Goal: Task Accomplishment & Management: Manage account settings

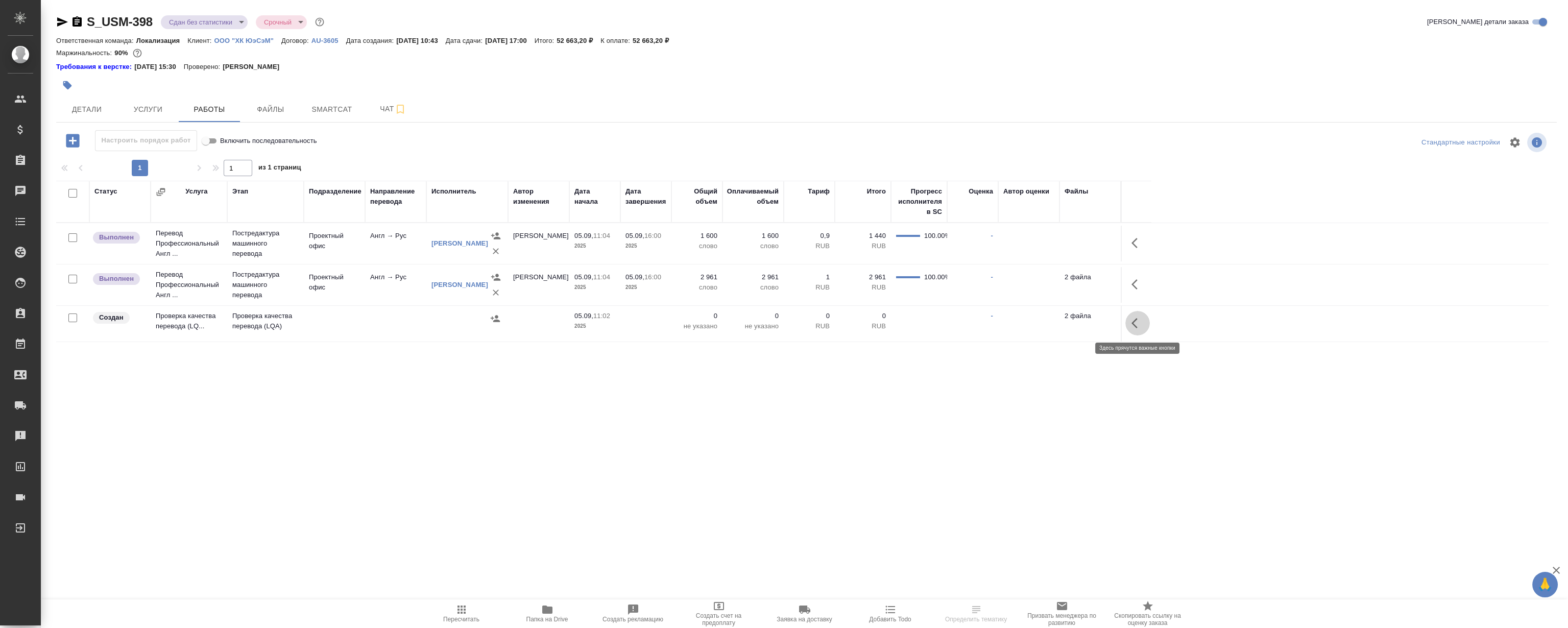
click at [1133, 324] on icon "button" at bounding box center [1138, 323] width 12 height 12
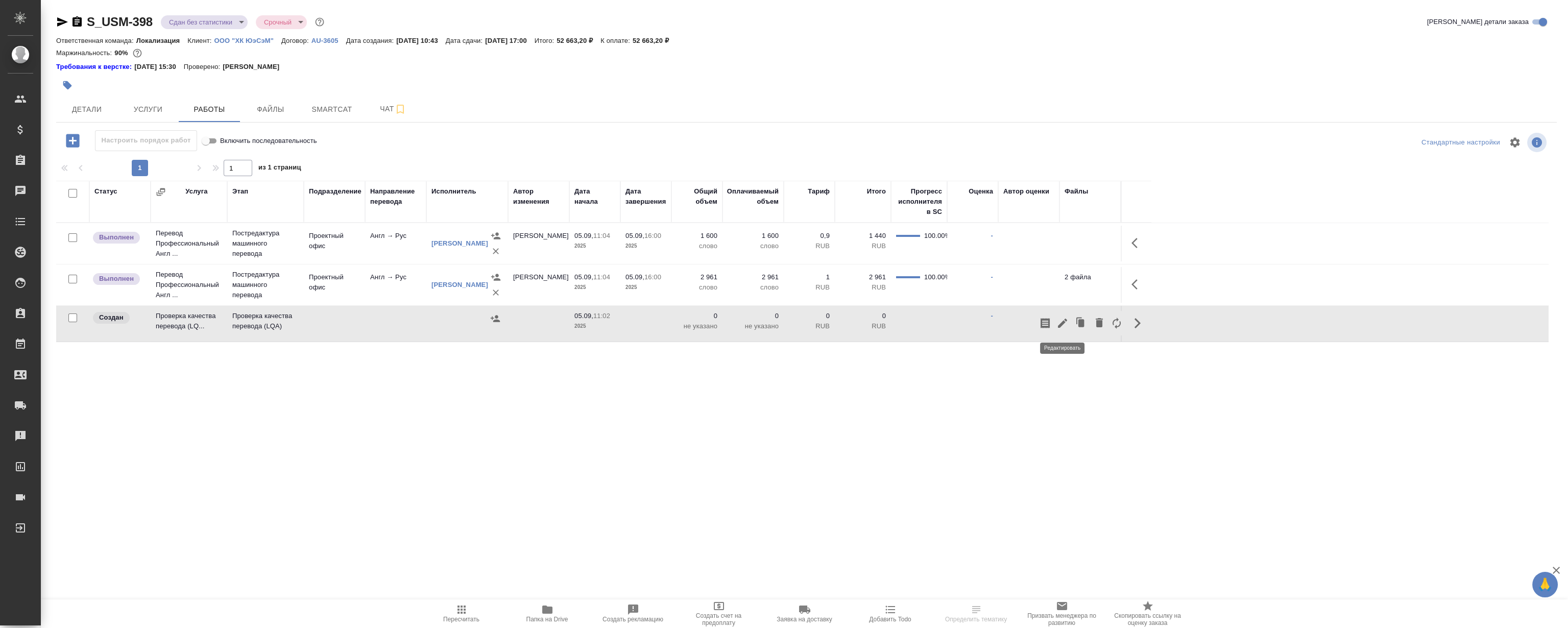
click at [1062, 327] on icon "button" at bounding box center [1063, 323] width 12 height 12
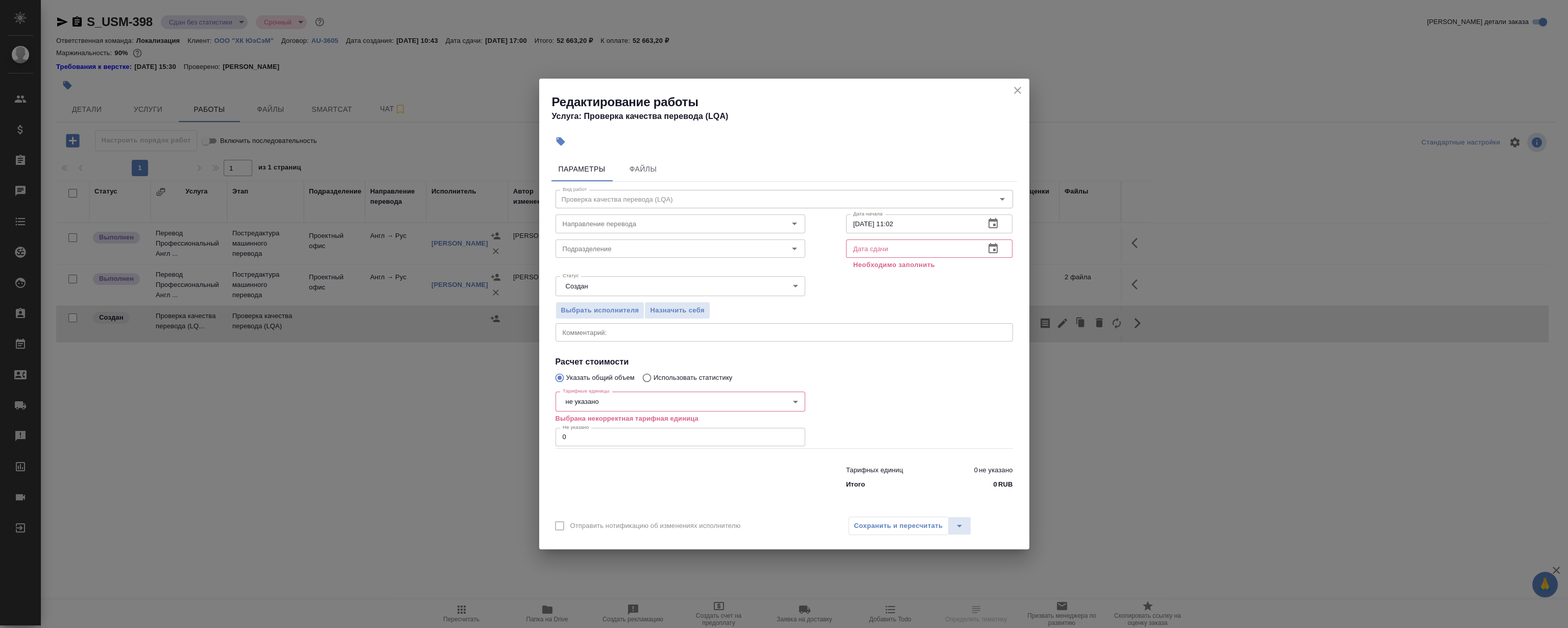
click at [996, 245] on icon "button" at bounding box center [993, 248] width 9 height 10
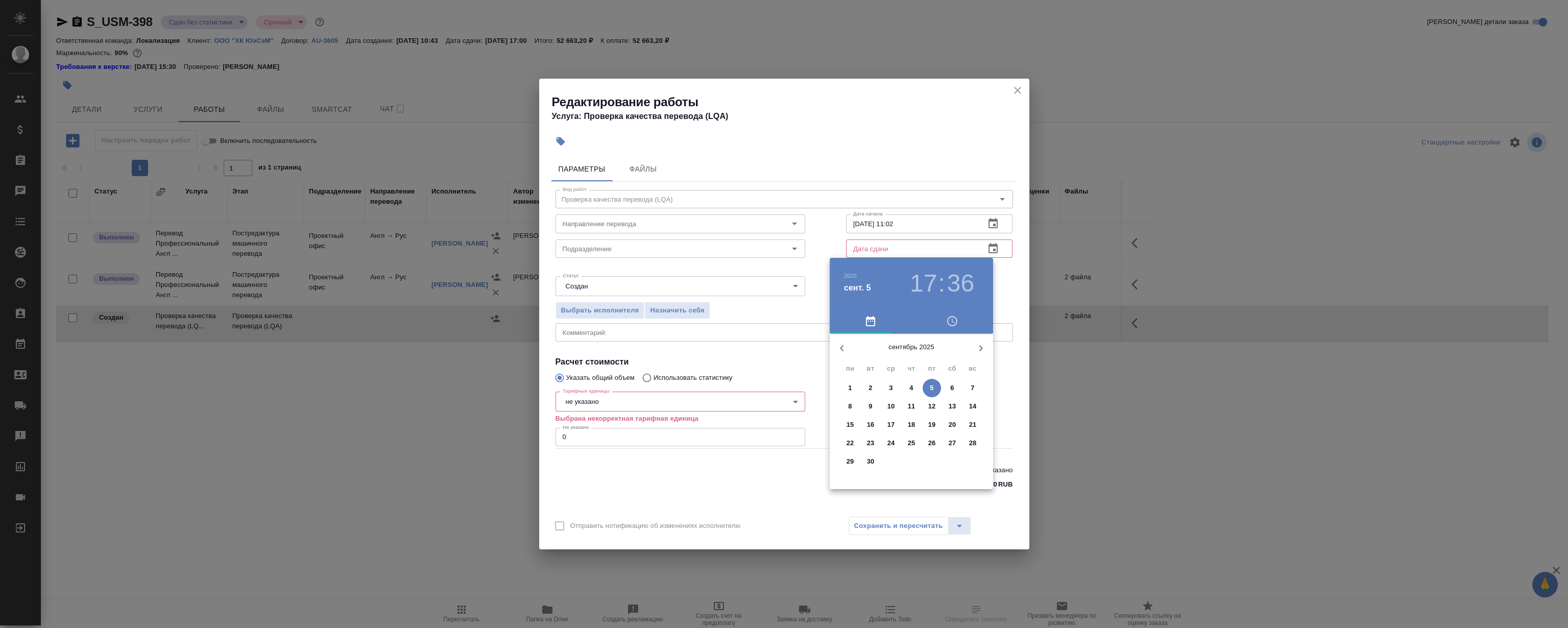
click at [929, 382] on button "5" at bounding box center [932, 388] width 18 height 18
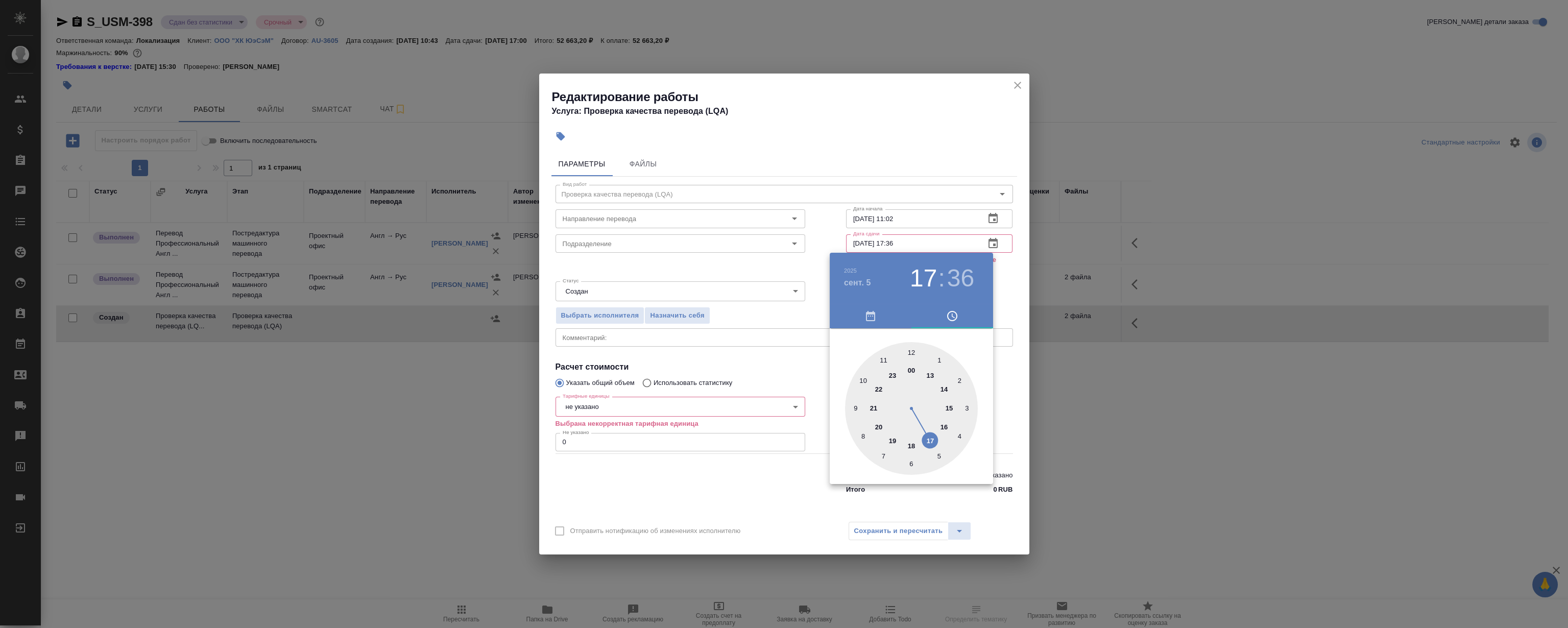
click at [933, 438] on div at bounding box center [911, 408] width 133 height 133
type input "05.09.2025 17:00"
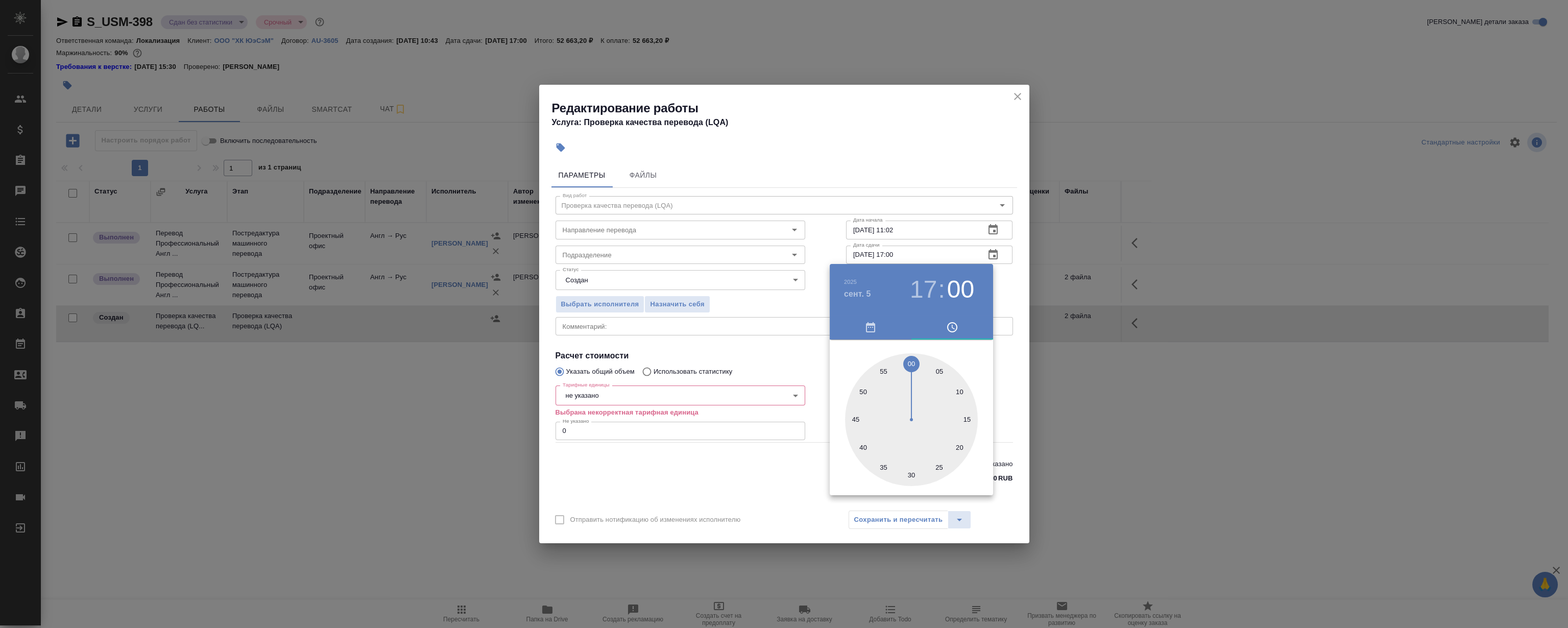
drag, startPoint x: 901, startPoint y: 377, endPoint x: 911, endPoint y: 359, distance: 20.6
click at [911, 359] on div at bounding box center [911, 419] width 133 height 133
click at [890, 139] on div at bounding box center [784, 314] width 1568 height 628
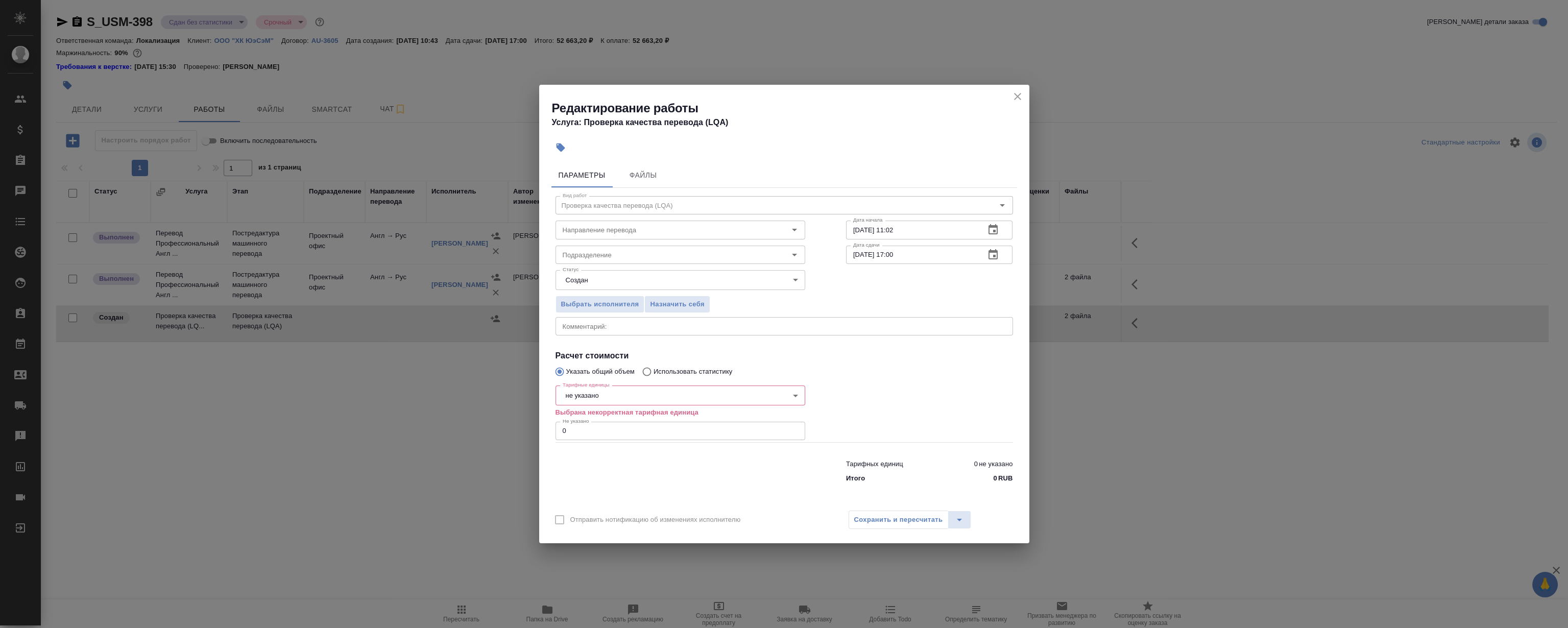
click at [654, 403] on body "🙏 .cls-1 fill:#fff; AWATERA Magerramov Ruslan Клиенты Спецификации Заказы 0 Чат…" at bounding box center [784, 314] width 1568 height 628
click at [582, 464] on li "час" at bounding box center [680, 464] width 250 height 18
type input "5a8b1489cc6b4906c91bfd93"
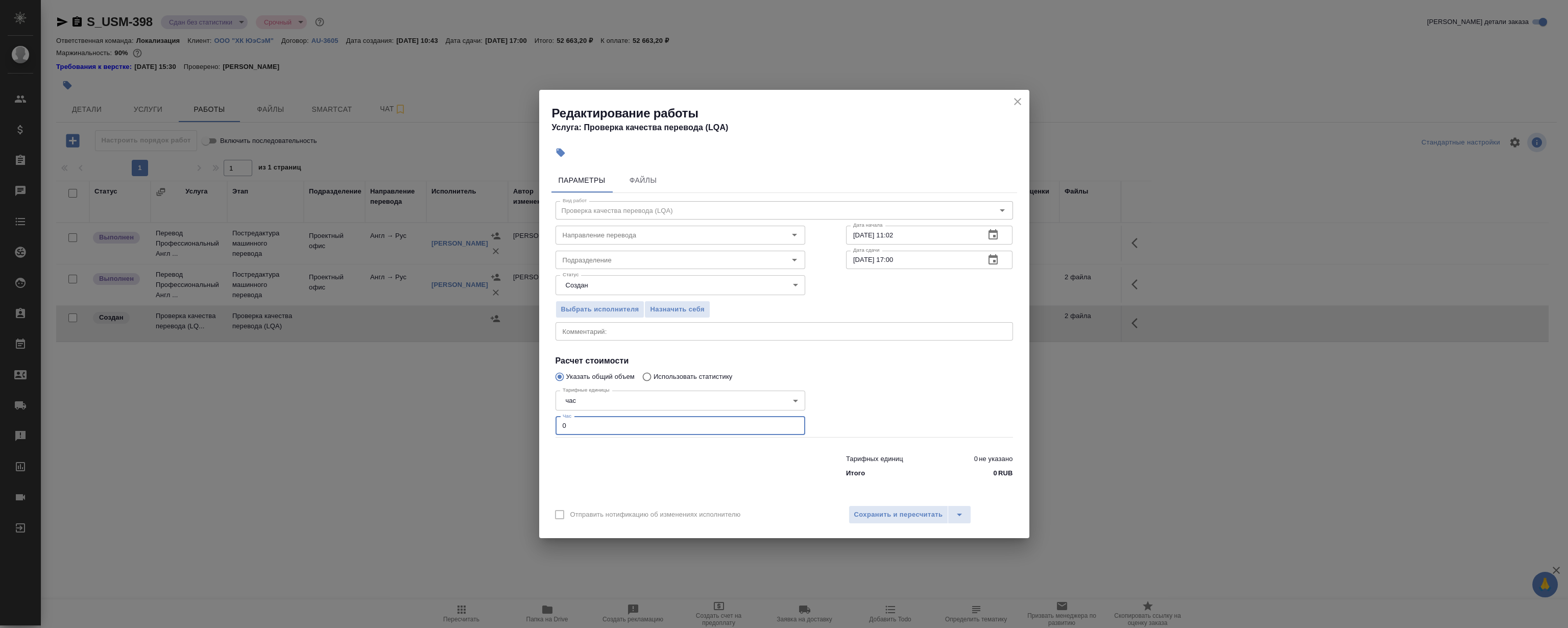
click at [619, 420] on input "0" at bounding box center [681, 425] width 250 height 18
type input "0.5"
click at [632, 259] on input "Подразделение" at bounding box center [663, 260] width 209 height 12
click at [609, 279] on li "LocQA" at bounding box center [680, 283] width 250 height 18
type input "LocQA"
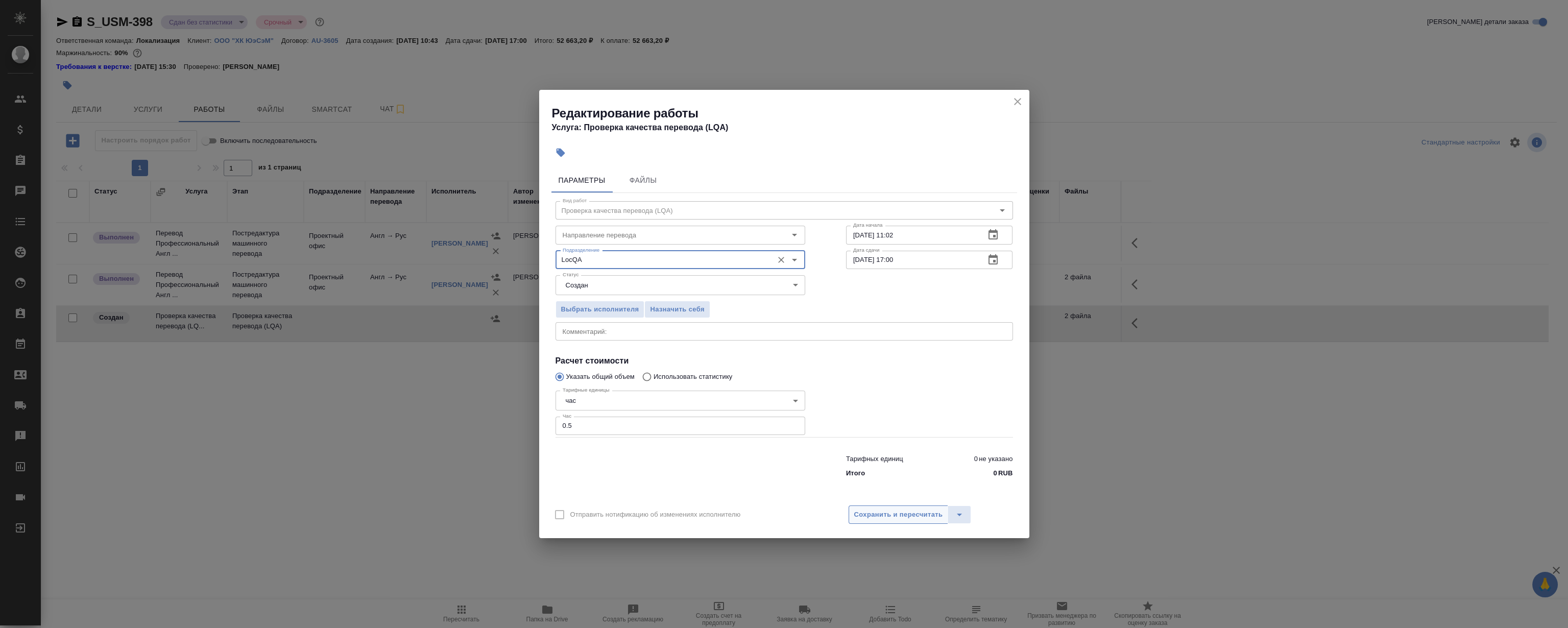
click at [878, 523] on button "Сохранить и пересчитать" at bounding box center [898, 514] width 100 height 18
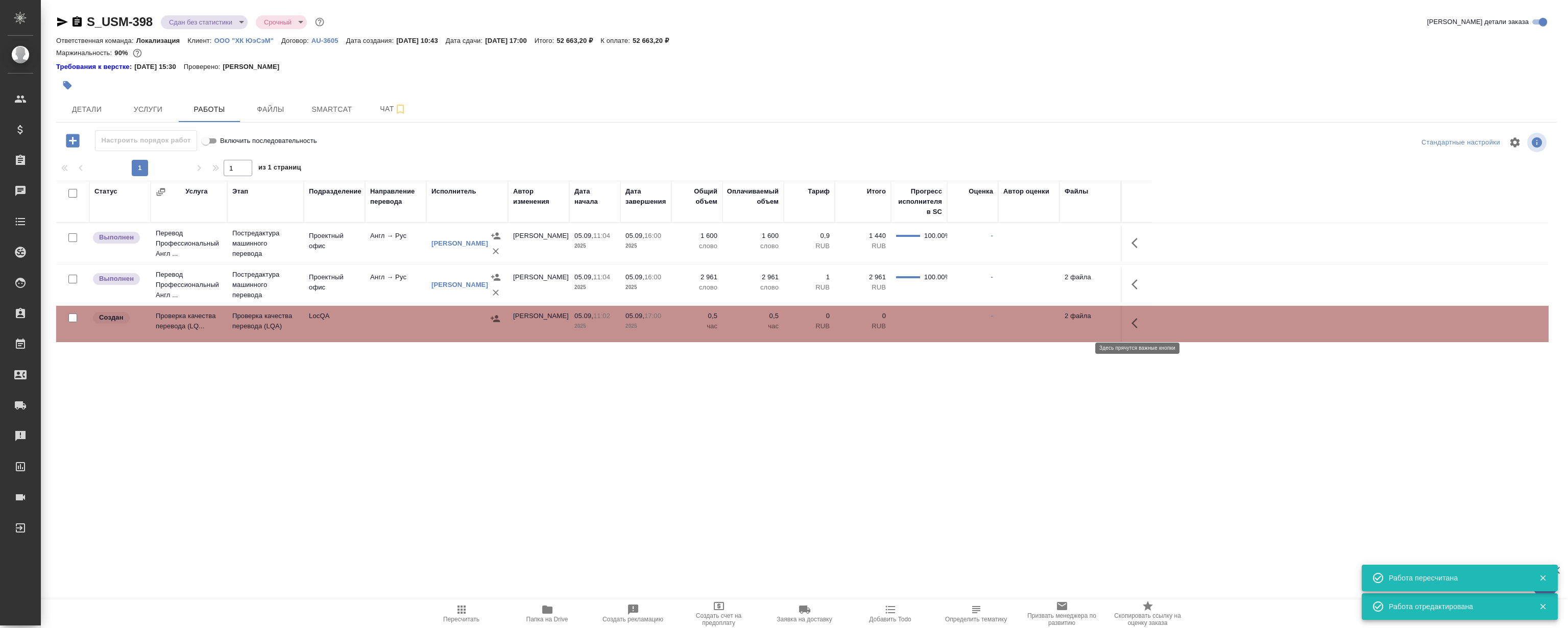
click at [1139, 318] on icon "button" at bounding box center [1138, 323] width 12 height 12
click at [1062, 324] on icon "button" at bounding box center [1062, 323] width 9 height 9
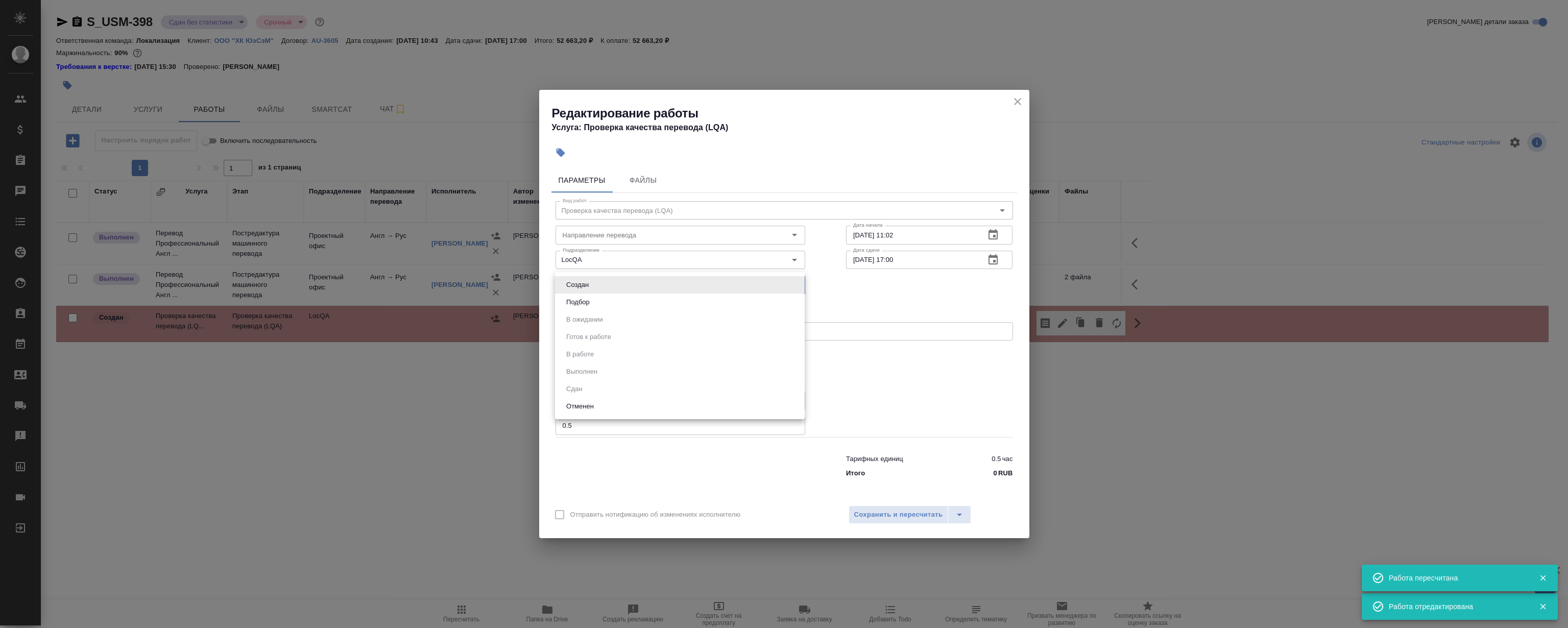
click at [674, 281] on body "🙏 .cls-1 fill:#fff; AWATERA Magerramov Ruslan Клиенты Спецификации Заказы 0 Чат…" at bounding box center [784, 314] width 1568 height 628
click at [909, 386] on div at bounding box center [784, 314] width 1568 height 628
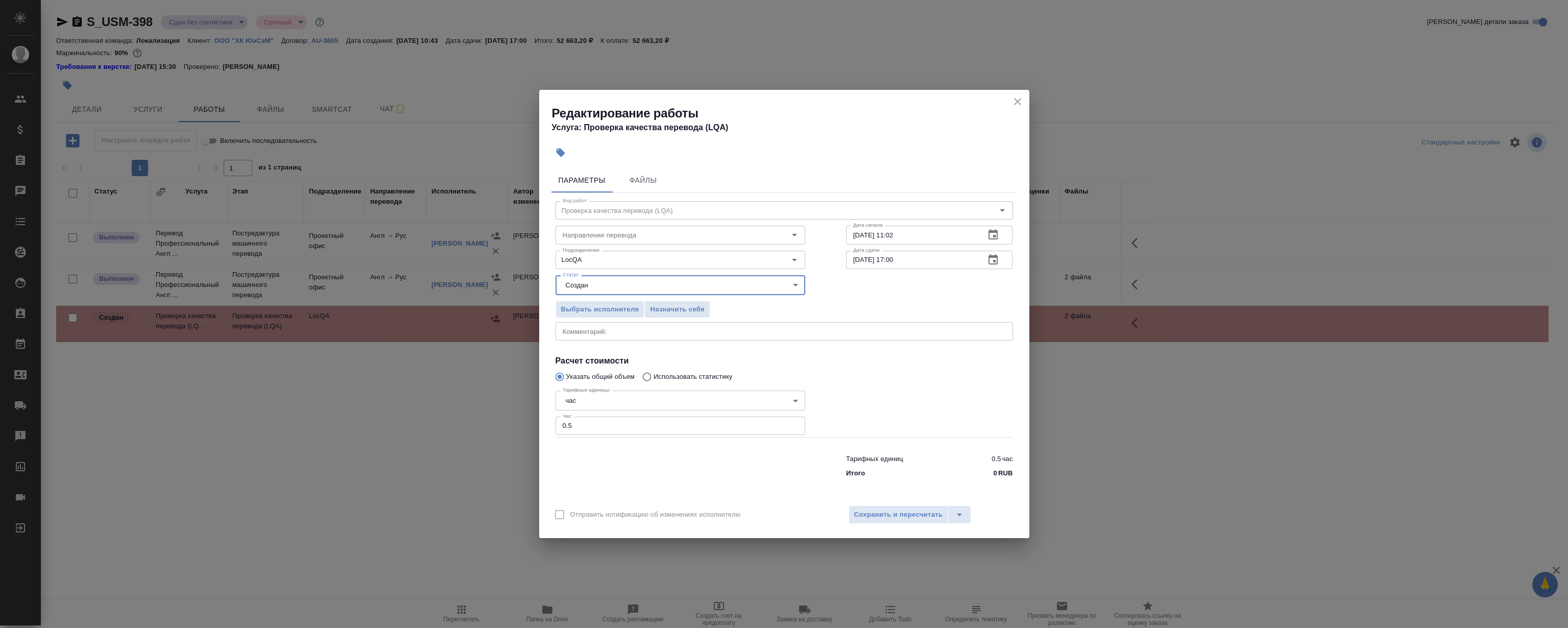
click at [625, 283] on body "🙏 .cls-1 fill:#fff; AWATERA Magerramov Ruslan Клиенты Спецификации Заказы 0 Чат…" at bounding box center [784, 314] width 1568 height 628
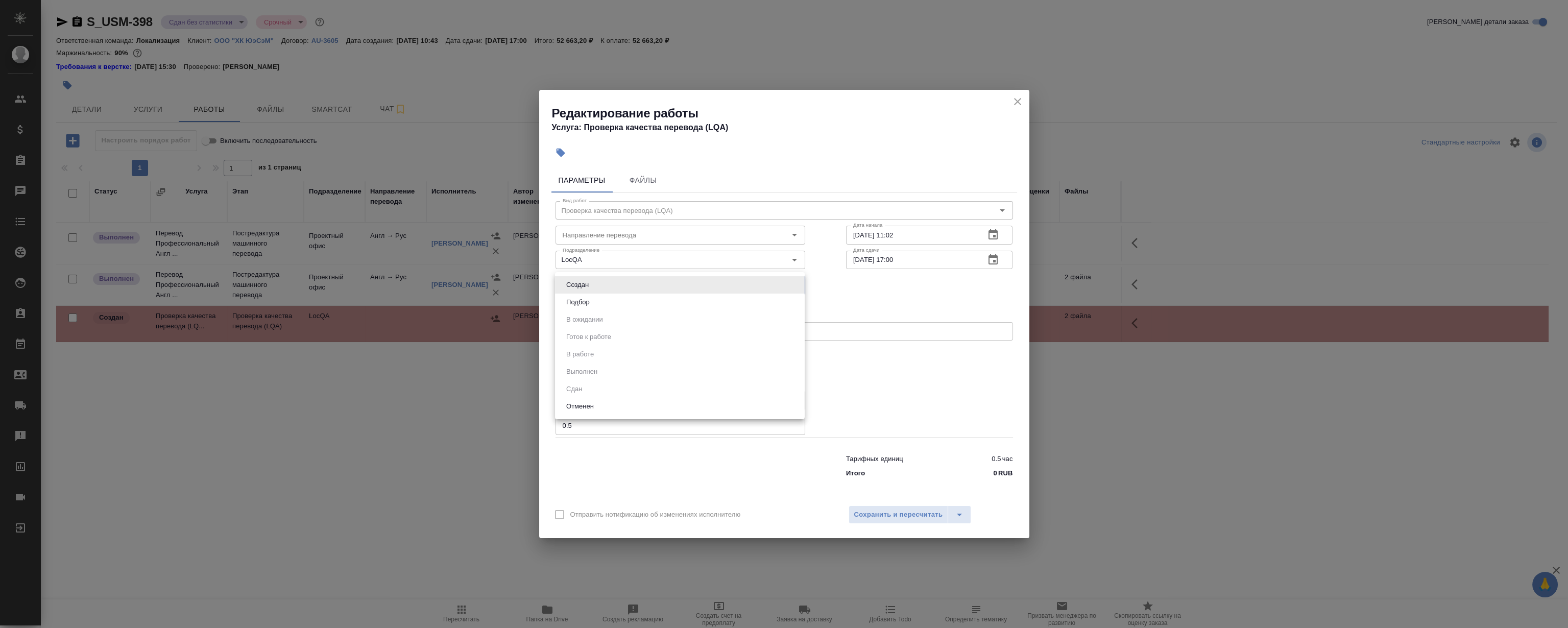
click at [610, 305] on li "Подбор" at bounding box center [680, 302] width 250 height 18
type input "recruiting"
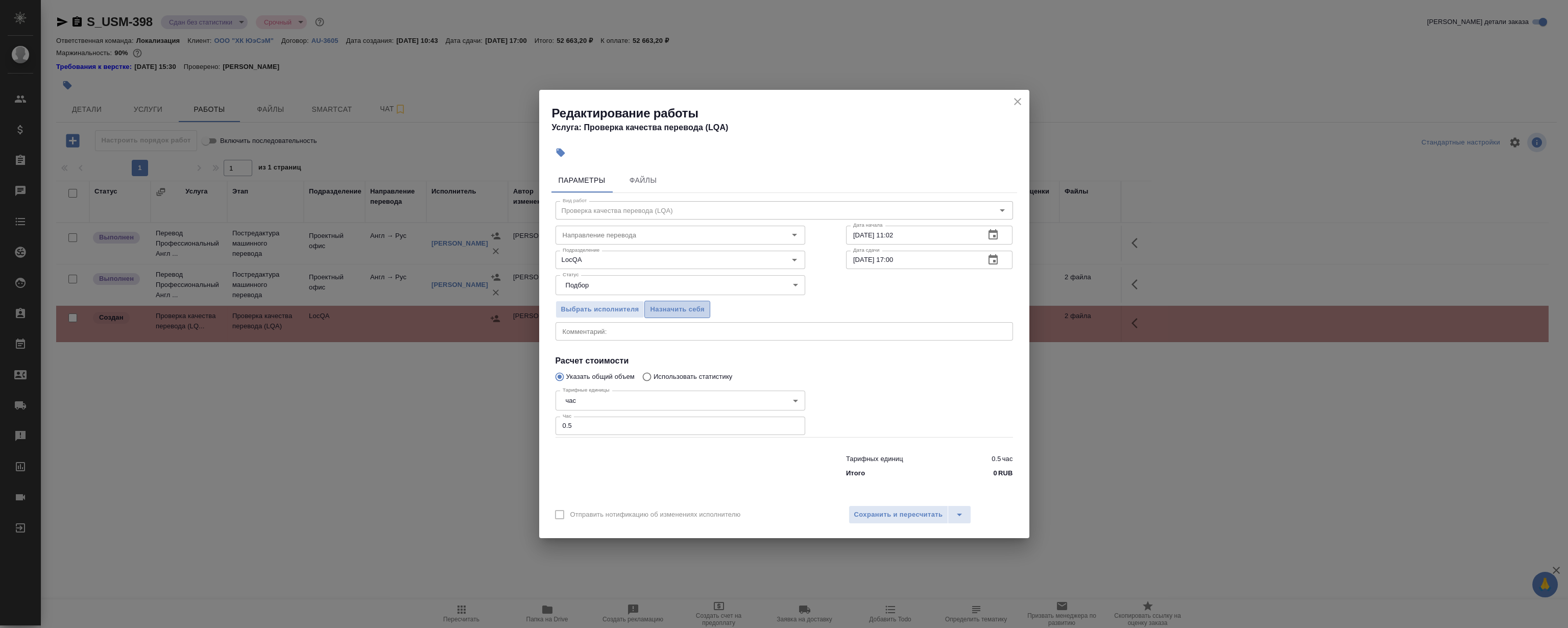
click at [667, 302] on button "Назначить себя" at bounding box center [677, 309] width 65 height 18
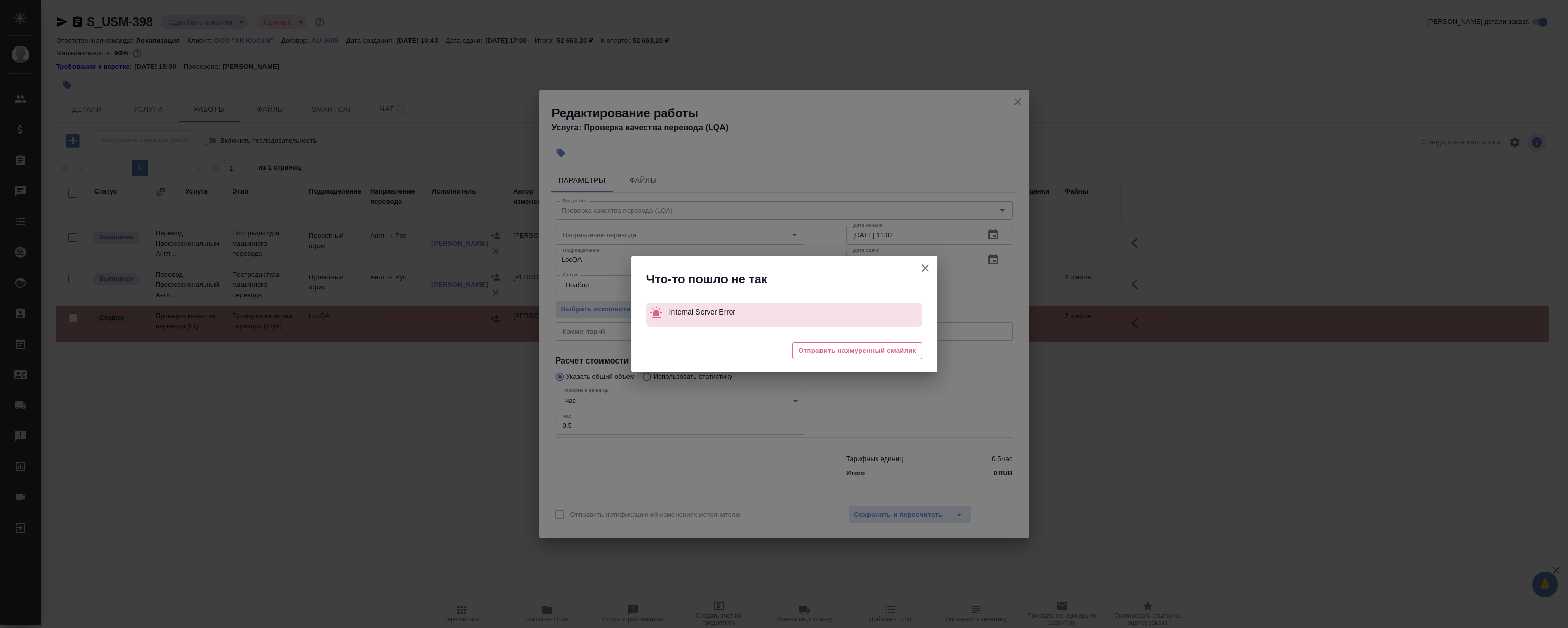
click at [923, 265] on icon "button" at bounding box center [925, 268] width 7 height 7
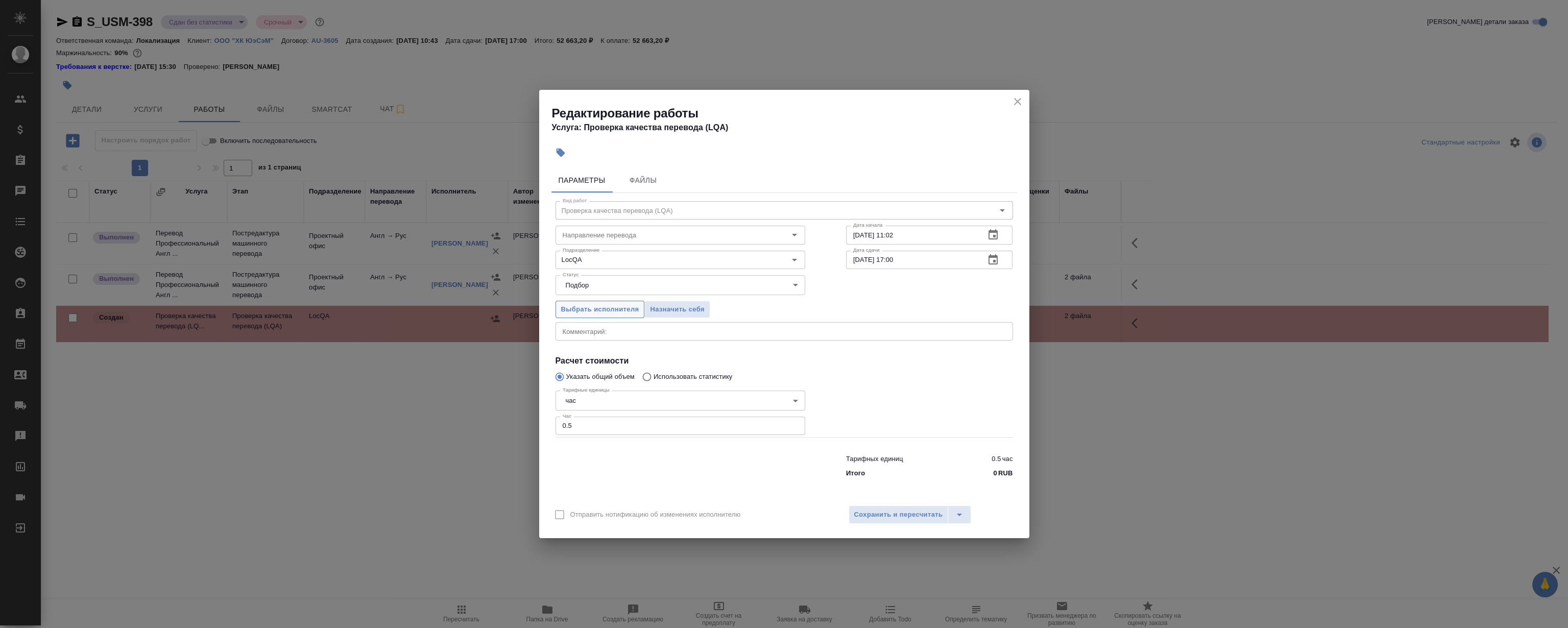
click at [626, 306] on span "Выбрать исполнителя" at bounding box center [600, 309] width 78 height 12
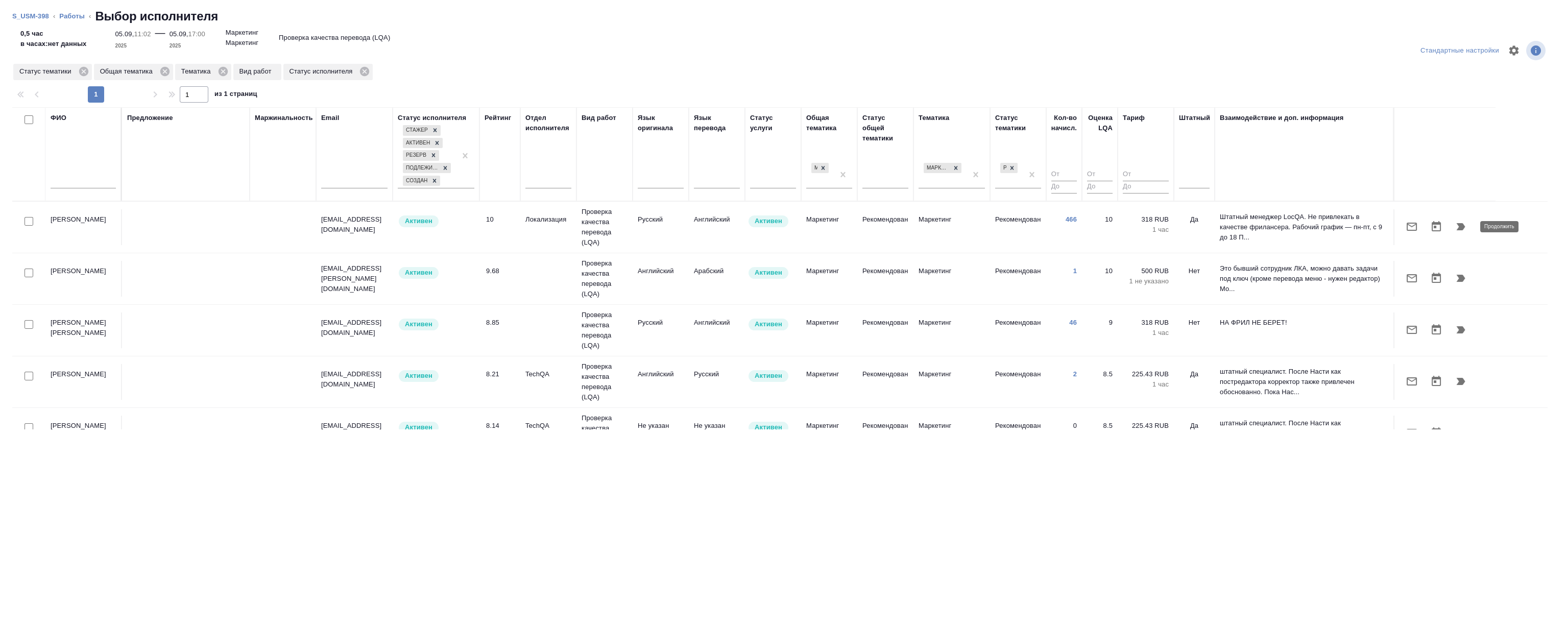
click at [1457, 223] on icon "button" at bounding box center [1461, 227] width 9 height 7
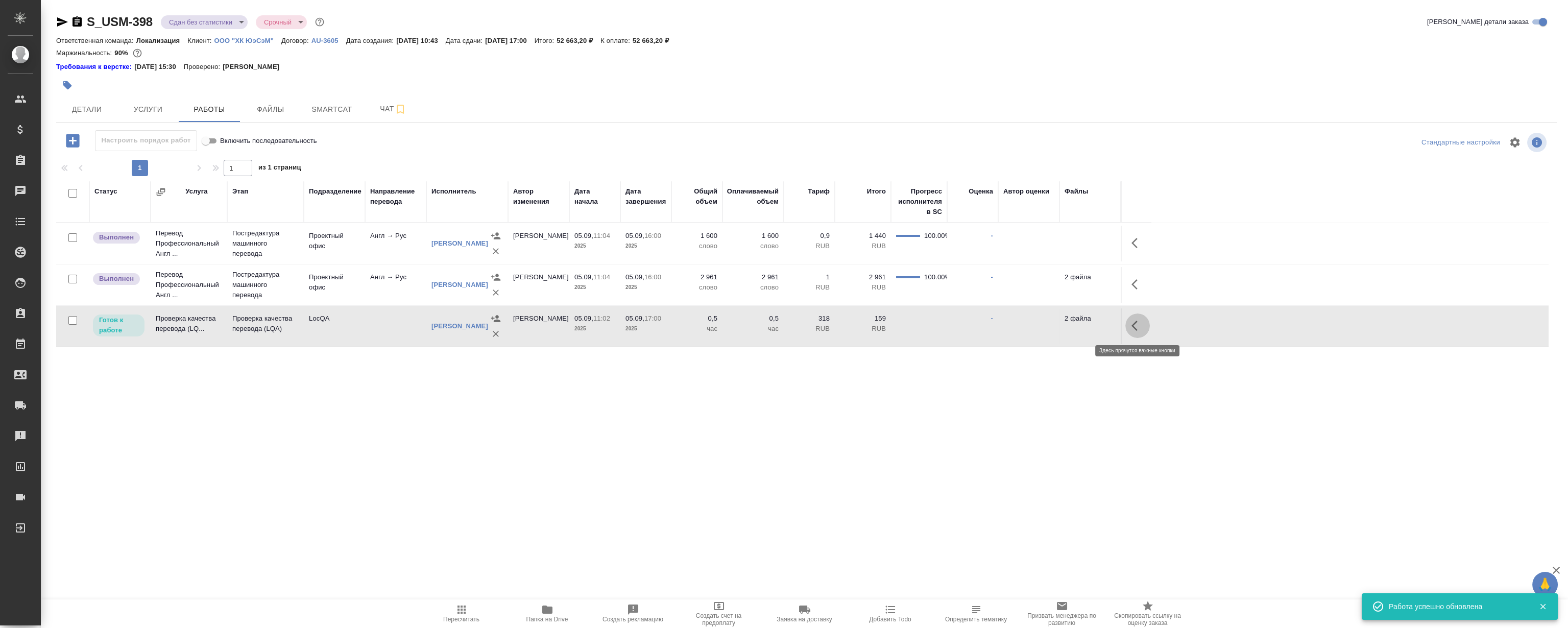
click at [1133, 323] on icon "button" at bounding box center [1138, 326] width 12 height 12
click at [1065, 325] on icon "button" at bounding box center [1063, 326] width 12 height 12
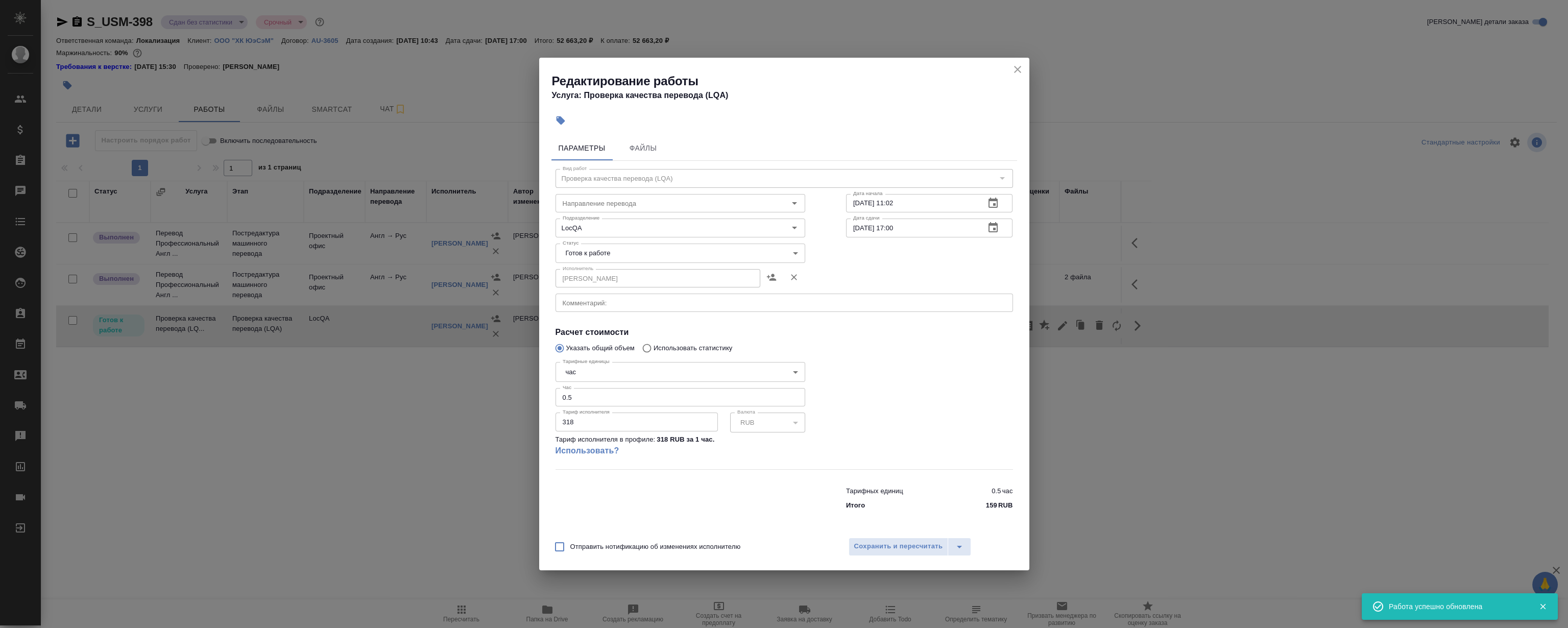
click at [639, 255] on body "🙏 .cls-1 fill:#fff; AWATERA Magerramov Ruslan Клиенты Спецификации Заказы 0 Чат…" at bounding box center [784, 314] width 1568 height 628
click at [590, 306] on li "Сдан" at bounding box center [680, 305] width 250 height 18
type input "closed"
click at [873, 545] on span "Сохранить и пересчитать" at bounding box center [898, 546] width 89 height 12
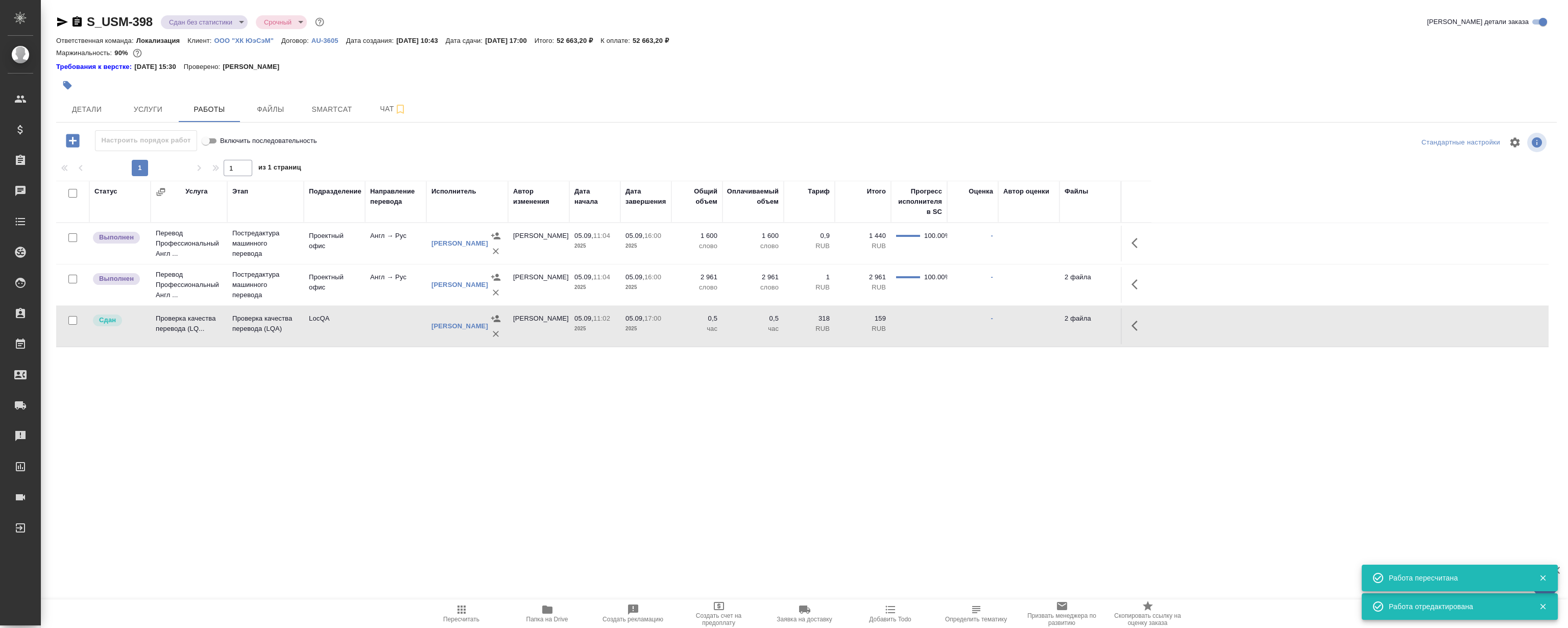
click at [852, 460] on div ".cls-1 fill:#fff; AWATERA Magerramov Ruslan Клиенты Спецификации Заказы 0 Чаты …" at bounding box center [784, 314] width 1568 height 628
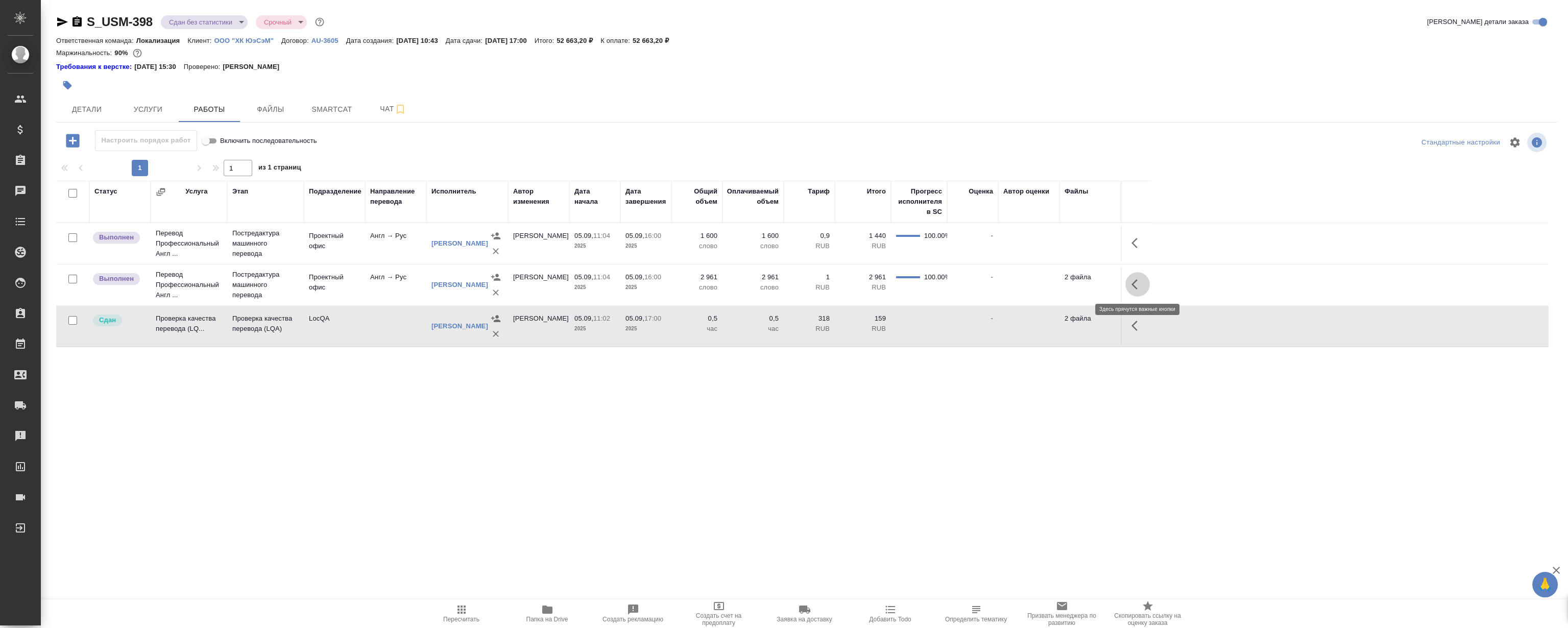
click at [1139, 277] on button "button" at bounding box center [1138, 284] width 24 height 24
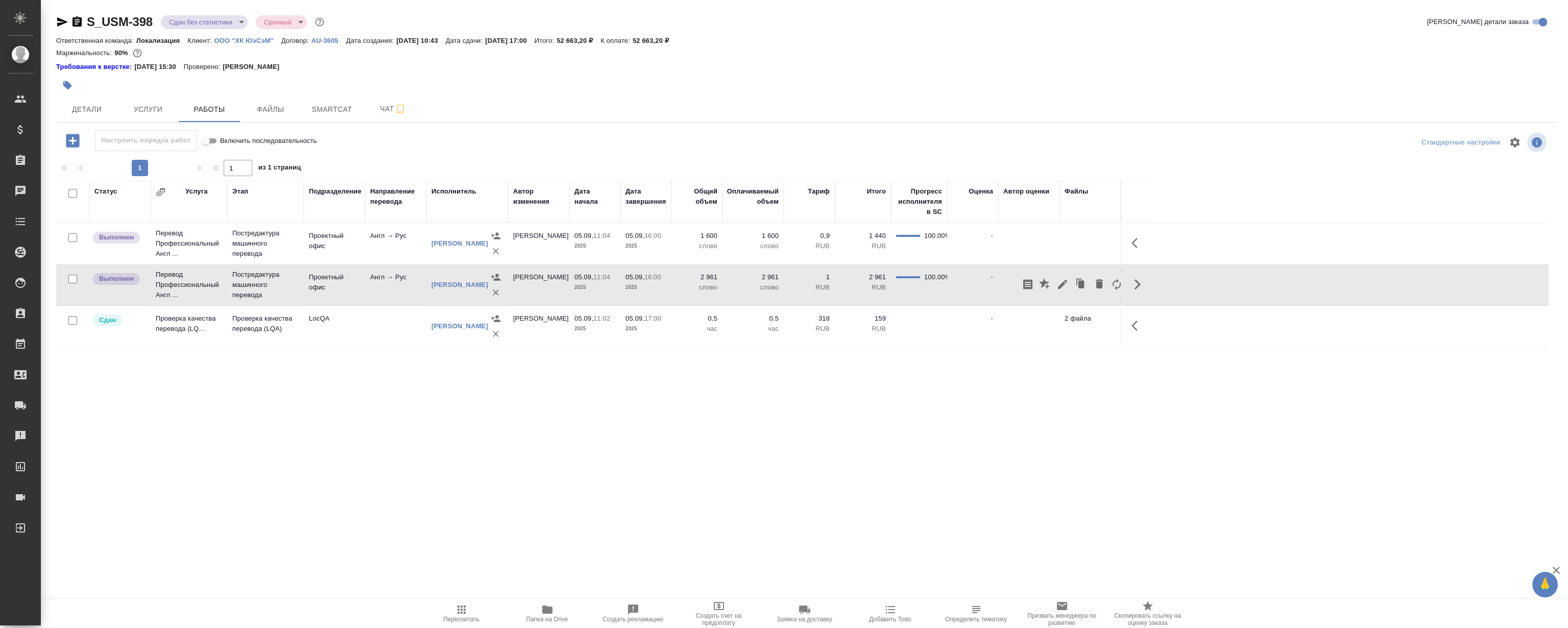
click at [873, 434] on div "S_USM-398 Сдан без статистики distributed Срочный urgent Кратко детали заказа О…" at bounding box center [807, 218] width 1512 height 436
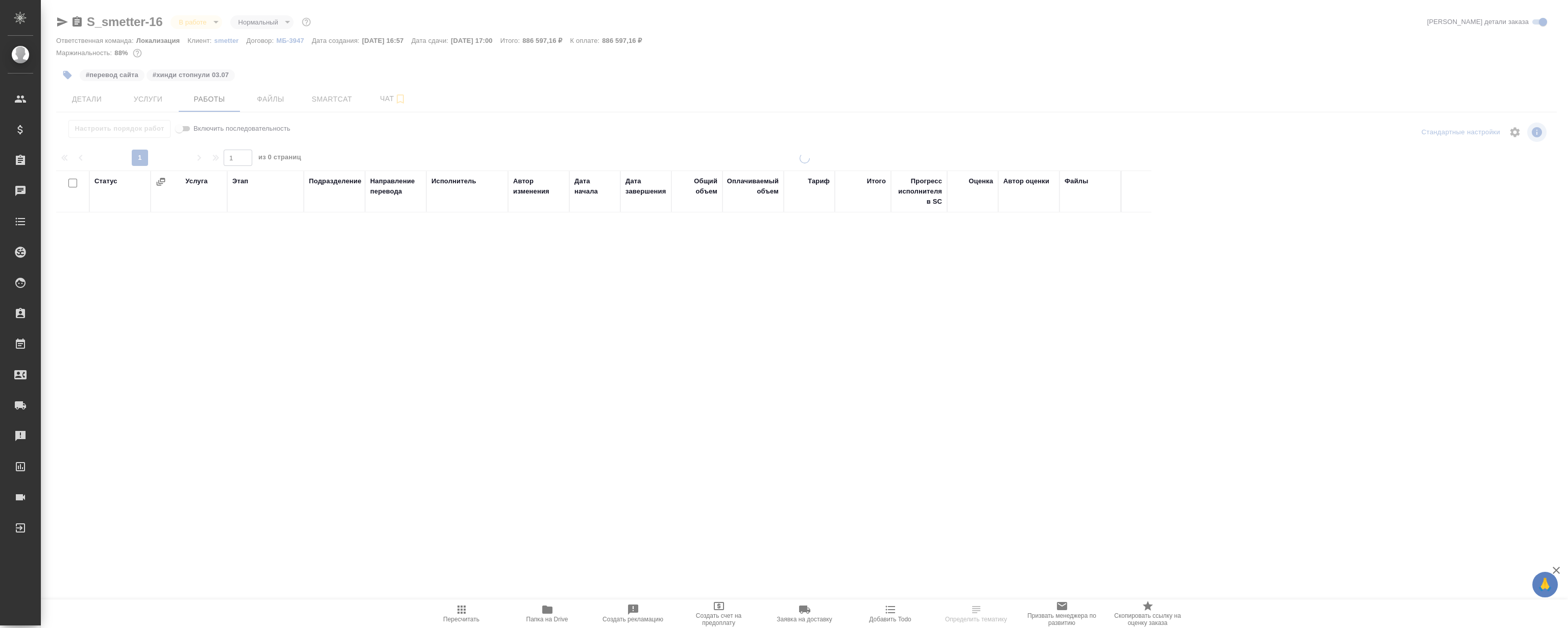
click at [335, 106] on button "Smartcat" at bounding box center [332, 99] width 61 height 26
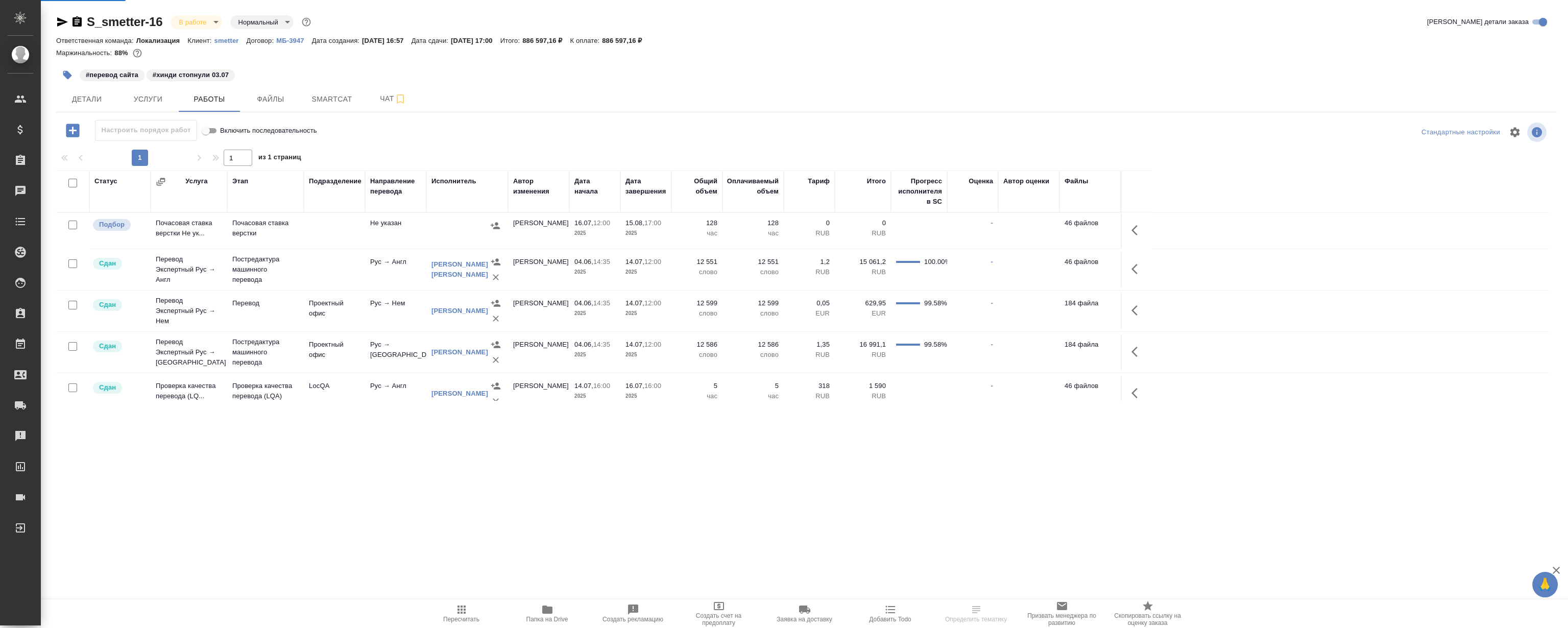
click at [335, 106] on button "Smartcat" at bounding box center [332, 99] width 61 height 26
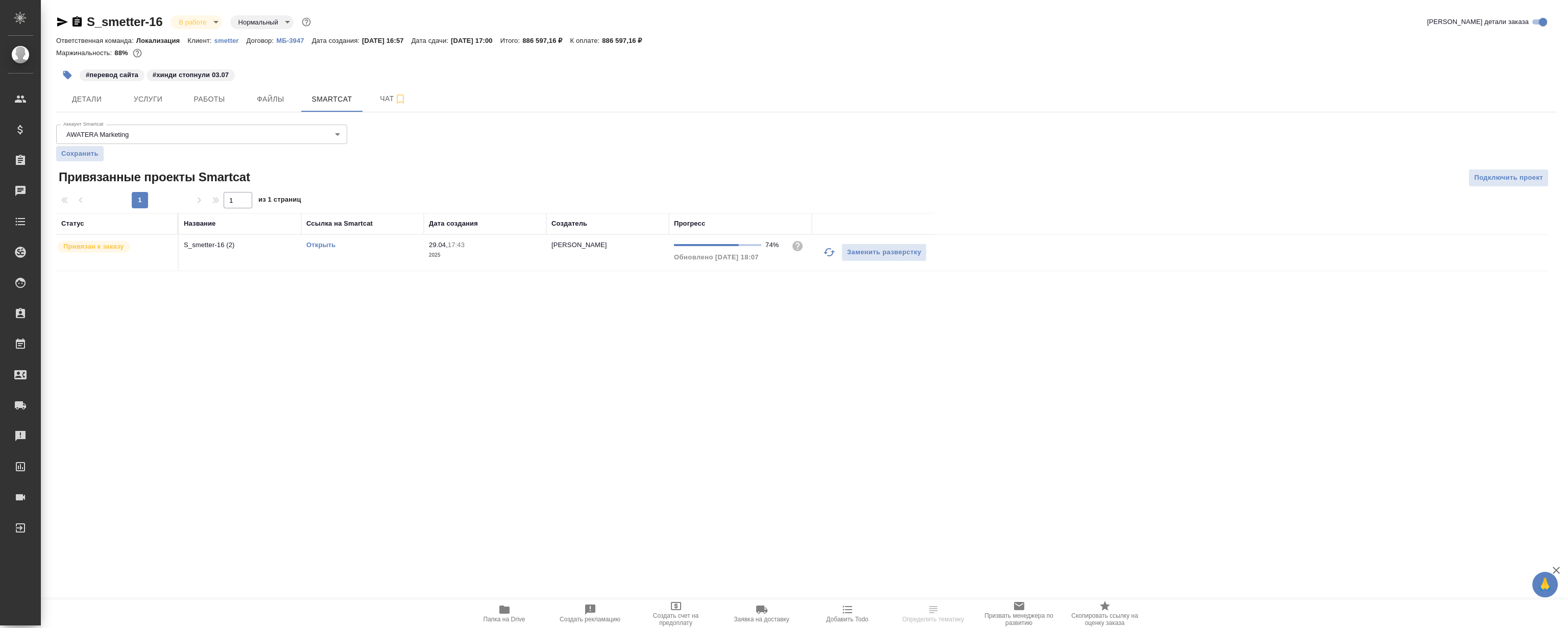
drag, startPoint x: 344, startPoint y: 249, endPoint x: 304, endPoint y: 249, distance: 40.0
click at [344, 249] on div "Открыть" at bounding box center [362, 245] width 113 height 10
click at [337, 248] on div "Открыть" at bounding box center [362, 245] width 113 height 10
click at [324, 244] on link "Открыть" at bounding box center [321, 245] width 29 height 8
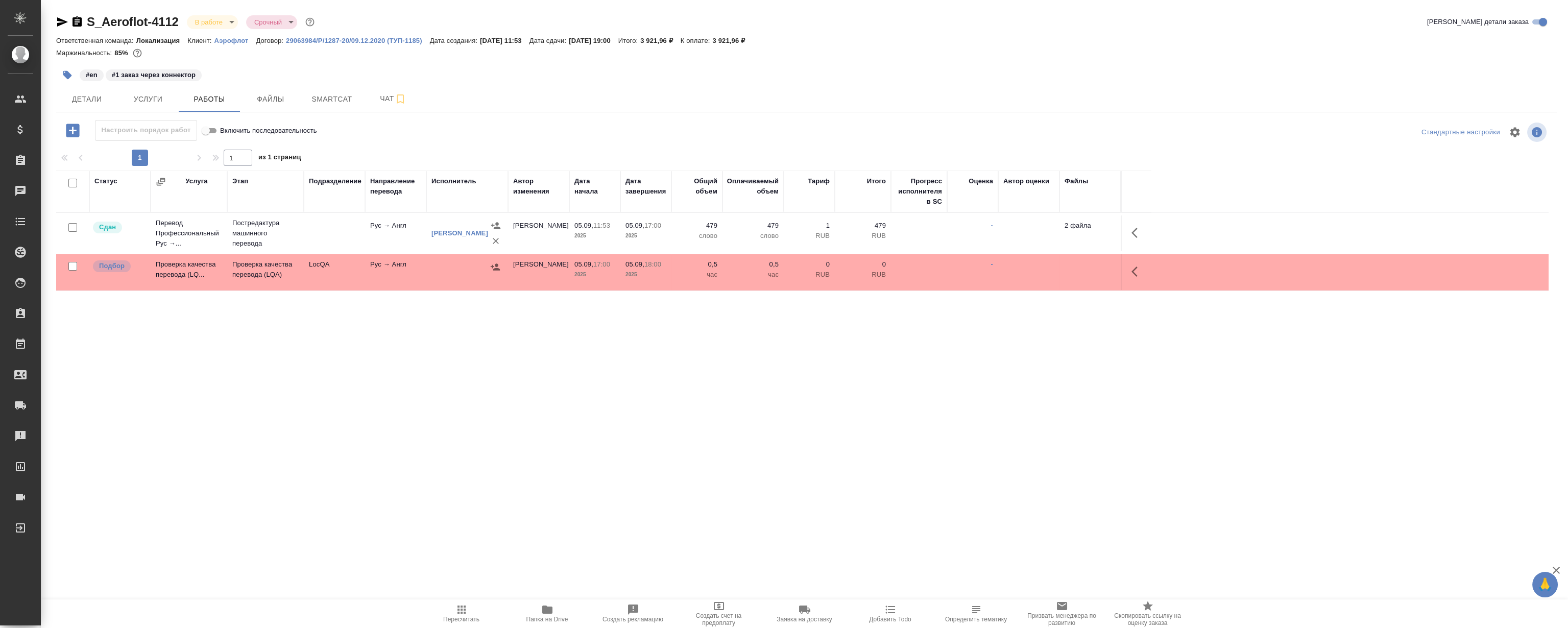
drag, startPoint x: 505, startPoint y: 402, endPoint x: 470, endPoint y: 385, distance: 38.9
click at [506, 399] on div "S_Aeroflot-4112 В работе inProgress Срочный urgent Кратко детали заказа Ответст…" at bounding box center [807, 213] width 1512 height 426
click at [345, 366] on div "Статус Услуга Этап Подразделение Направление перевода Исполнитель Автор изменен…" at bounding box center [802, 285] width 1493 height 229
click at [325, 384] on div "Статус Услуга Этап Подразделение Направление перевода Исполнитель Автор изменен…" at bounding box center [802, 285] width 1493 height 229
drag, startPoint x: 317, startPoint y: 379, endPoint x: 270, endPoint y: 290, distance: 100.6
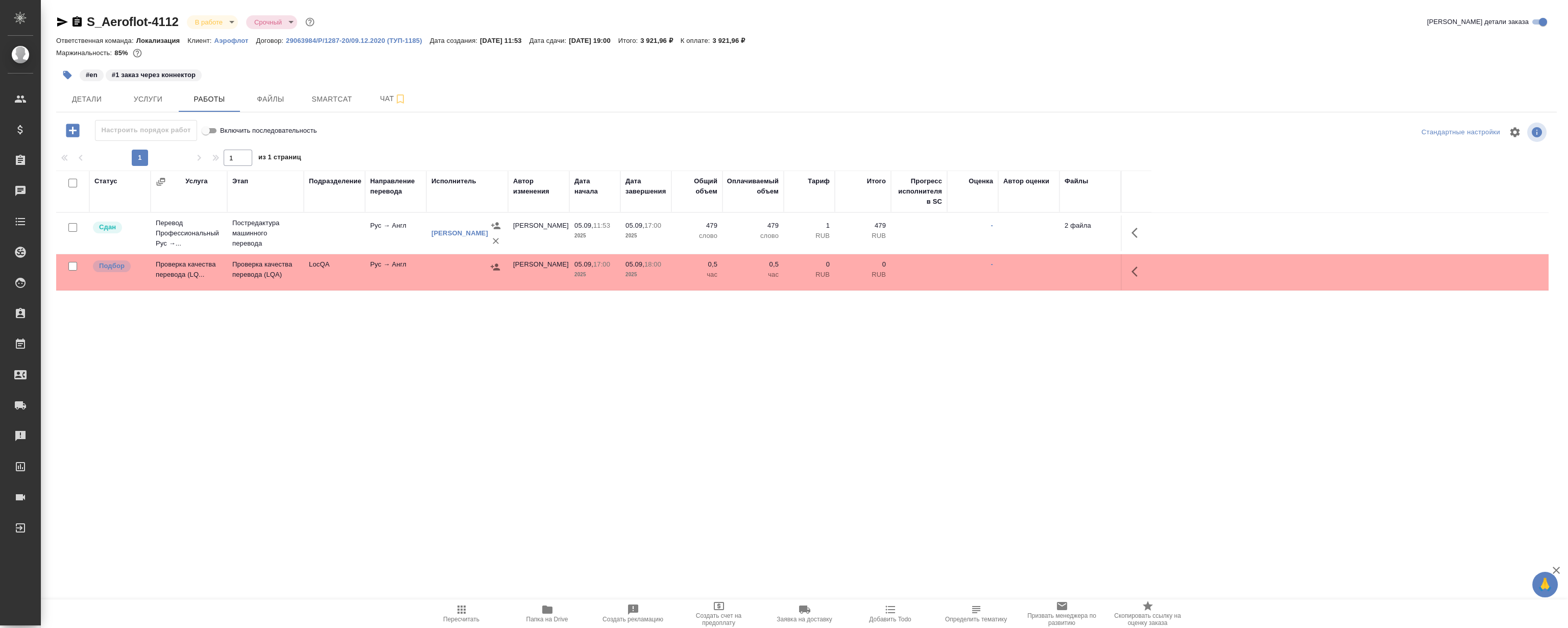
click at [317, 379] on div "Статус Услуга Этап Подразделение Направление перевода Исполнитель Автор изменен…" at bounding box center [802, 285] width 1493 height 229
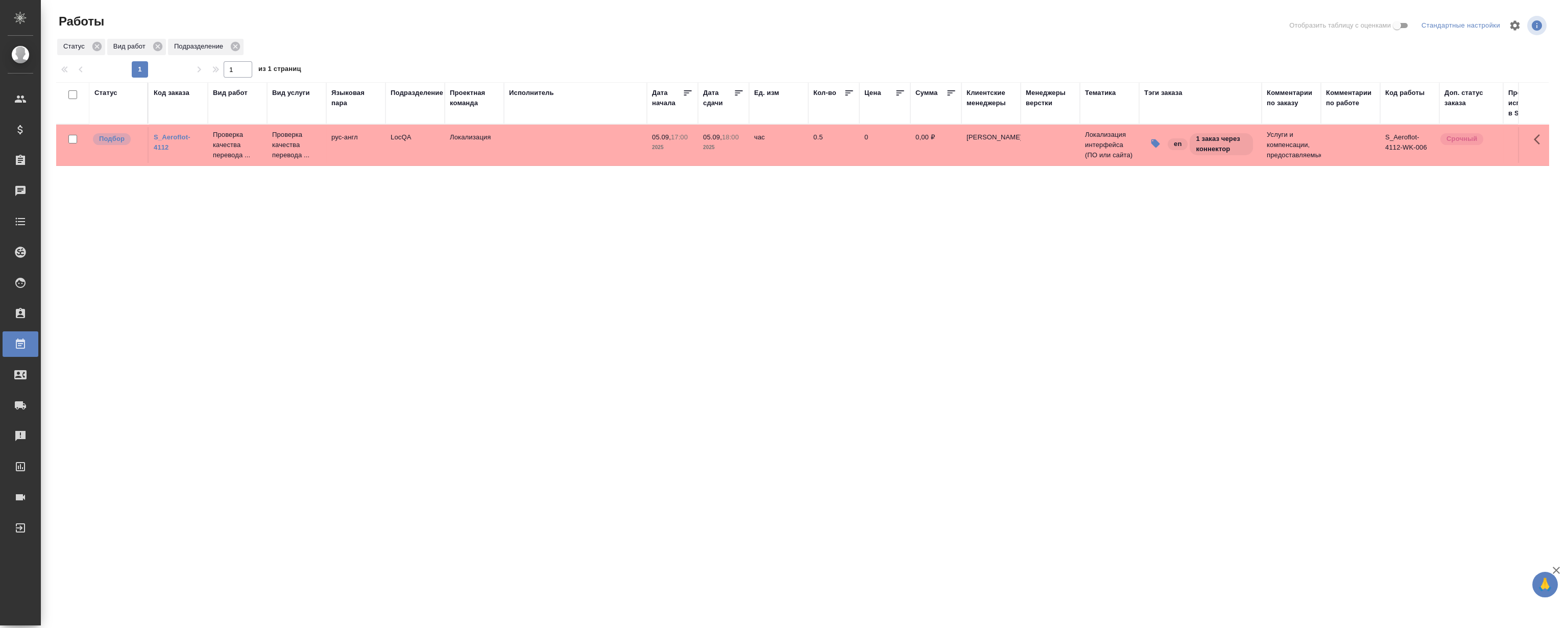
click at [379, 249] on div "Статус Код заказа Вид работ Вид услуги Языковая пара Подразделение Проектная ко…" at bounding box center [802, 266] width 1493 height 368
drag, startPoint x: 309, startPoint y: 265, endPoint x: 312, endPoint y: 277, distance: 12.4
click at [312, 277] on div "Статус Код заказа Вид работ Вид услуги Языковая пара Подразделение Проектная ко…" at bounding box center [802, 266] width 1493 height 368
click at [309, 276] on div "Статус Код заказа Вид работ Вид услуги Языковая пара Подразделение Проектная ко…" at bounding box center [802, 266] width 1493 height 368
click at [351, 246] on div "Статус Код заказа Вид работ Вид услуги Языковая пара Подразделение Проектная ко…" at bounding box center [802, 266] width 1493 height 368
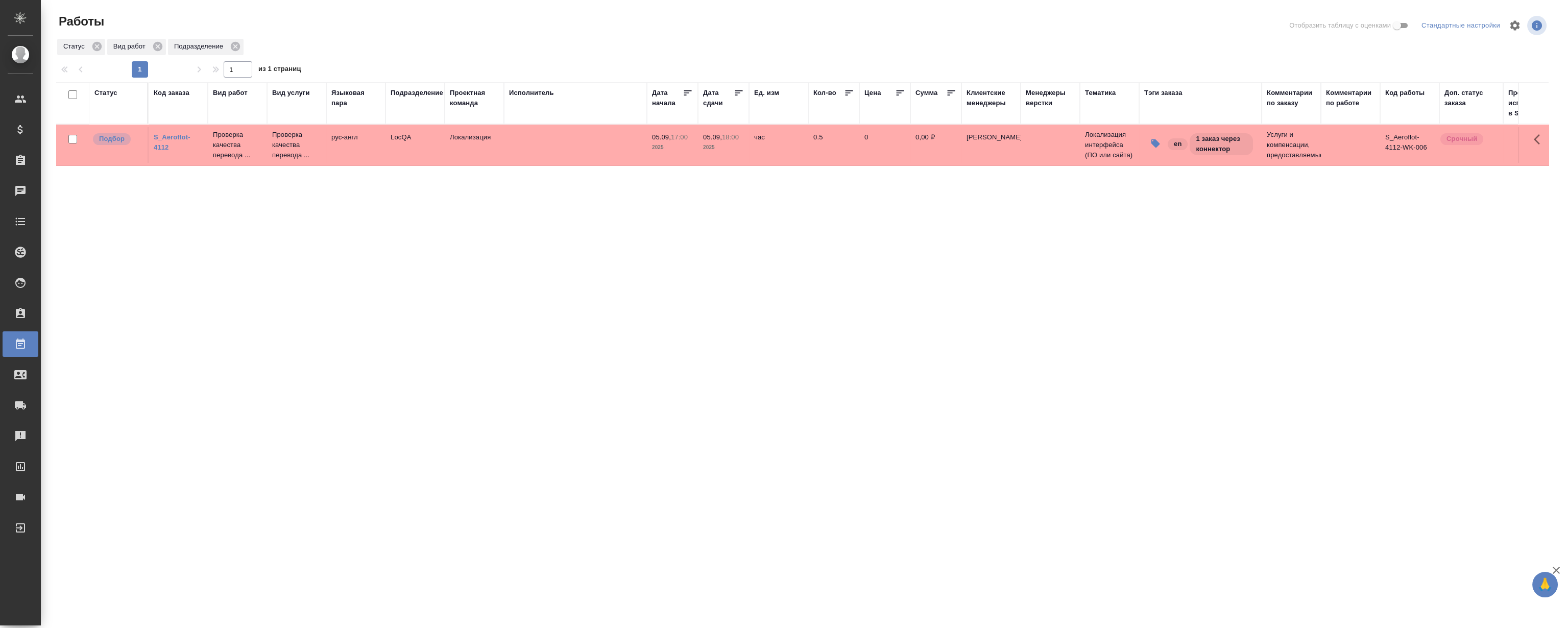
click at [291, 244] on div "Статус Код заказа Вид работ Вид услуги Языковая пара Подразделение Проектная ко…" at bounding box center [802, 266] width 1493 height 368
click at [291, 243] on div "Статус Код заказа Вид работ Вид услуги Языковая пара Подразделение Проектная ко…" at bounding box center [802, 266] width 1493 height 368
